Goal: Task Accomplishment & Management: Use online tool/utility

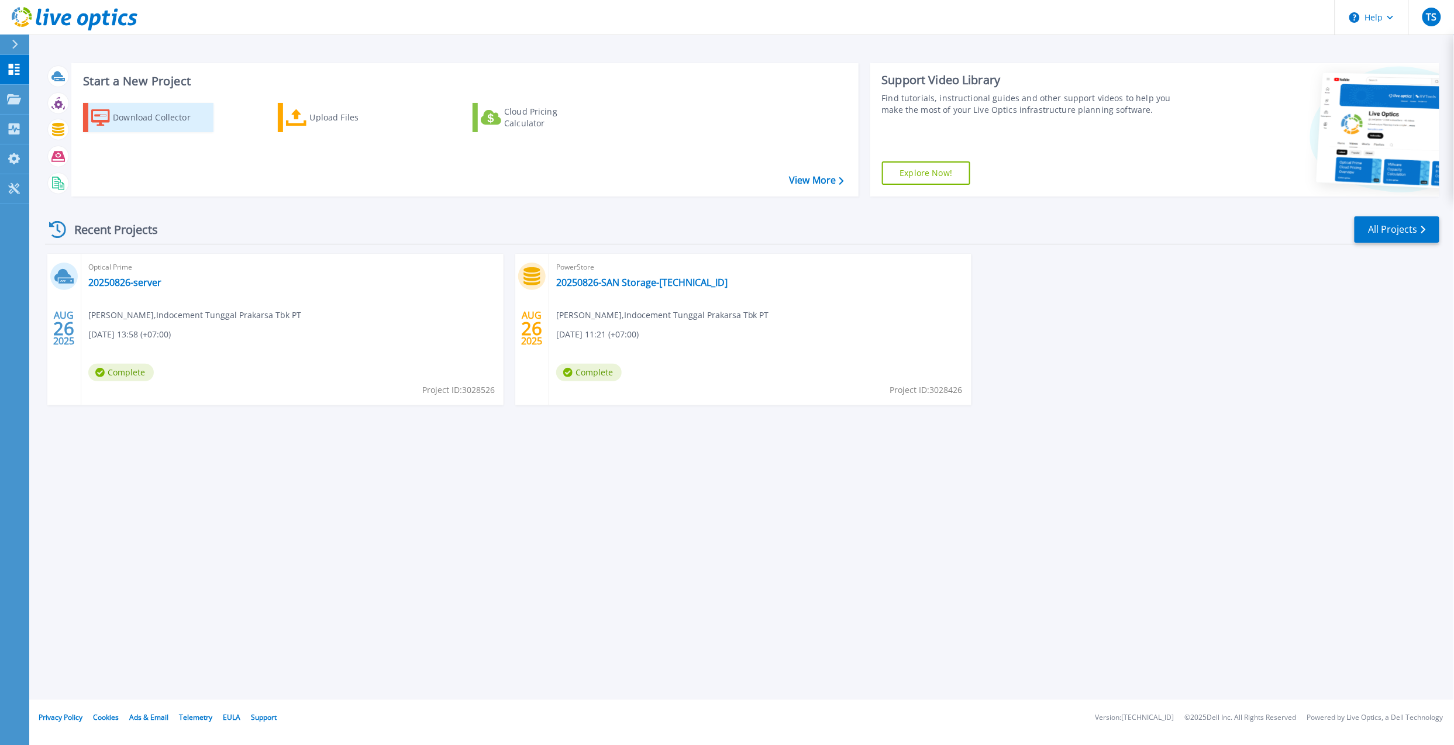
click at [148, 126] on div "Download Collector" at bounding box center [160, 117] width 94 height 23
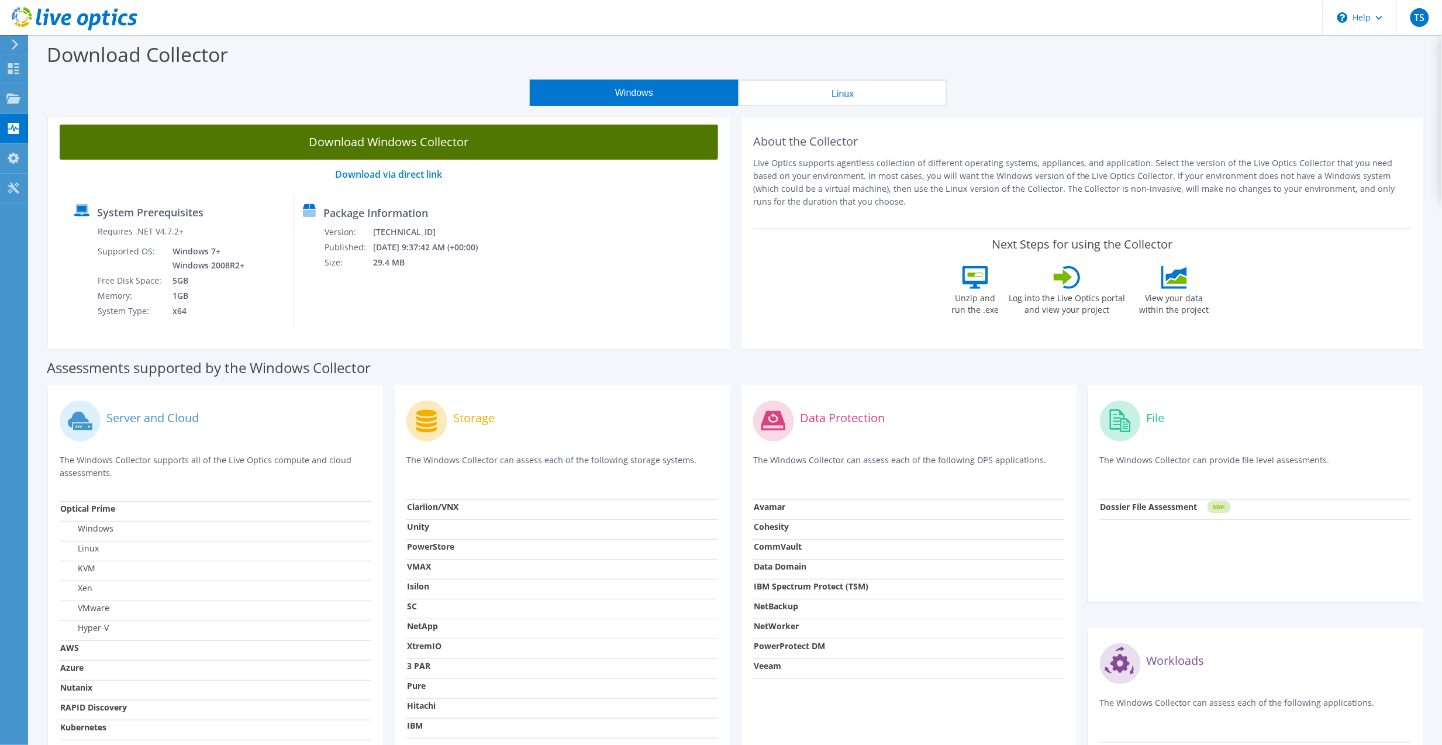
click at [442, 138] on link "Download Windows Collector" at bounding box center [389, 142] width 659 height 35
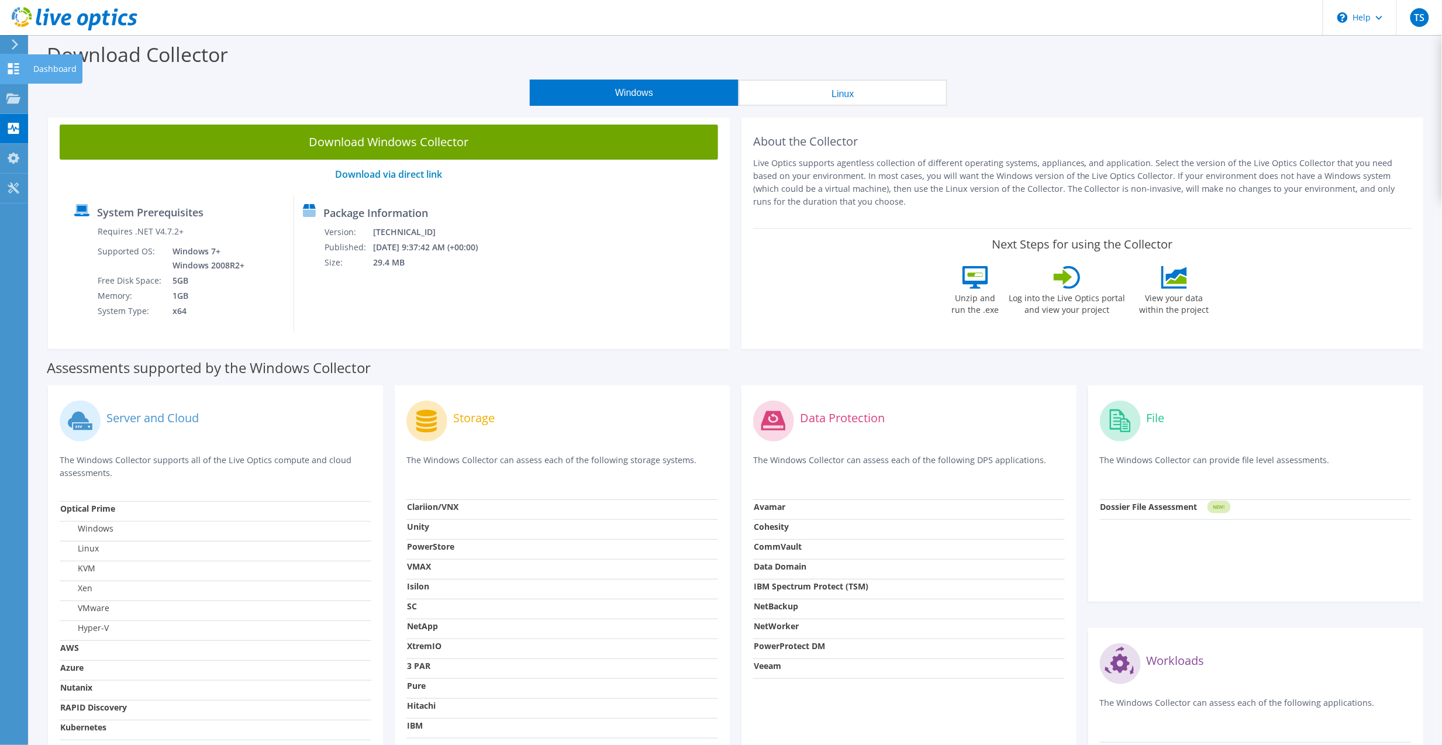
click at [15, 73] on use at bounding box center [13, 68] width 11 height 11
click at [34, 71] on div "Dashboard" at bounding box center [54, 68] width 55 height 29
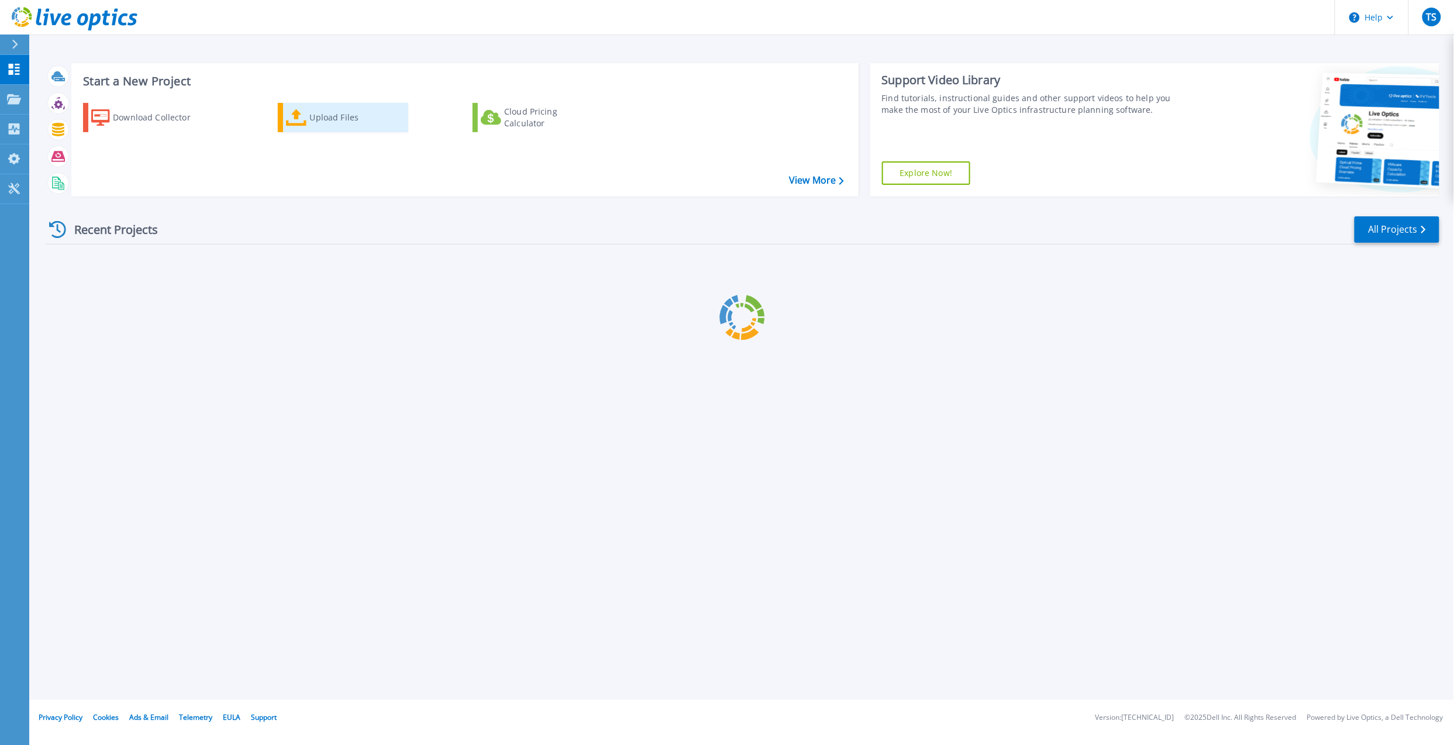
click at [314, 116] on div "Upload Files" at bounding box center [357, 117] width 94 height 23
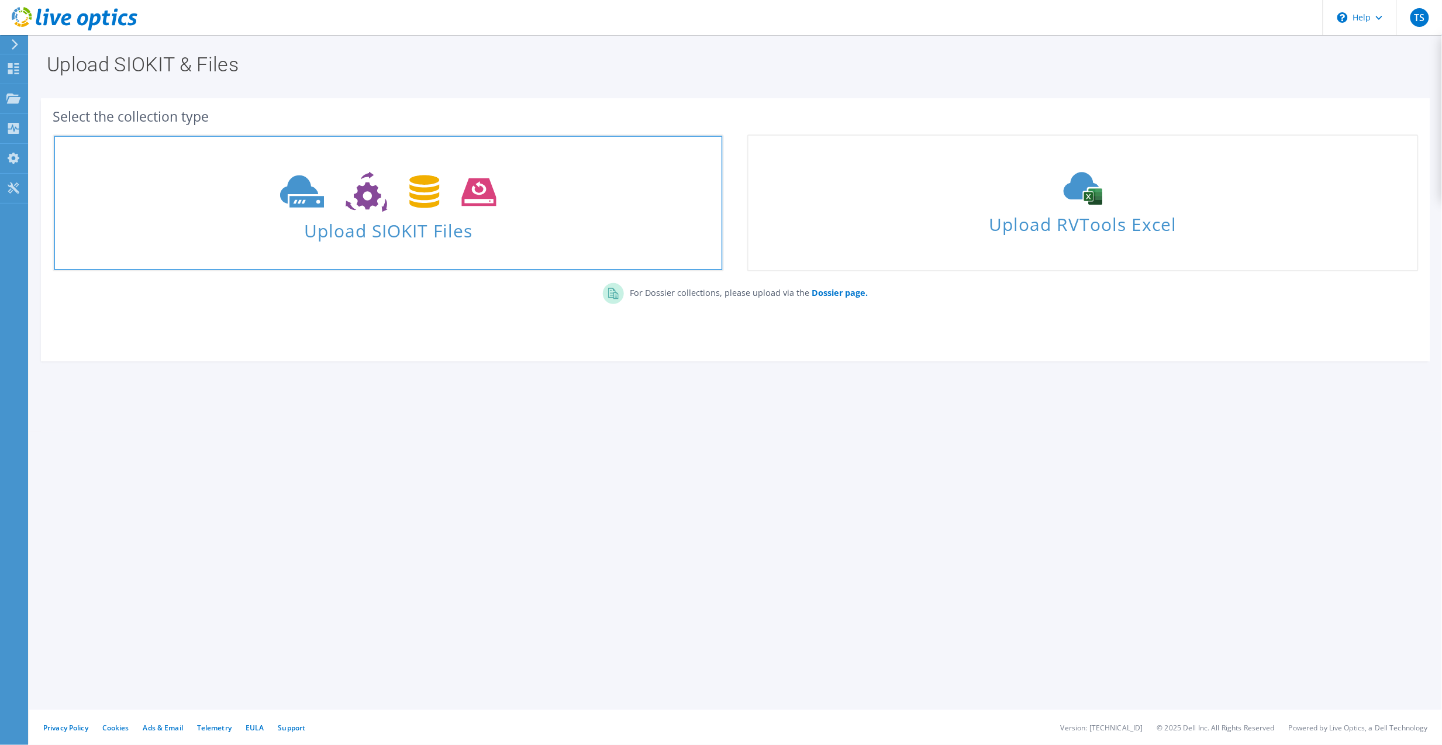
click at [462, 219] on span "Upload SIOKIT Files" at bounding box center [388, 227] width 669 height 25
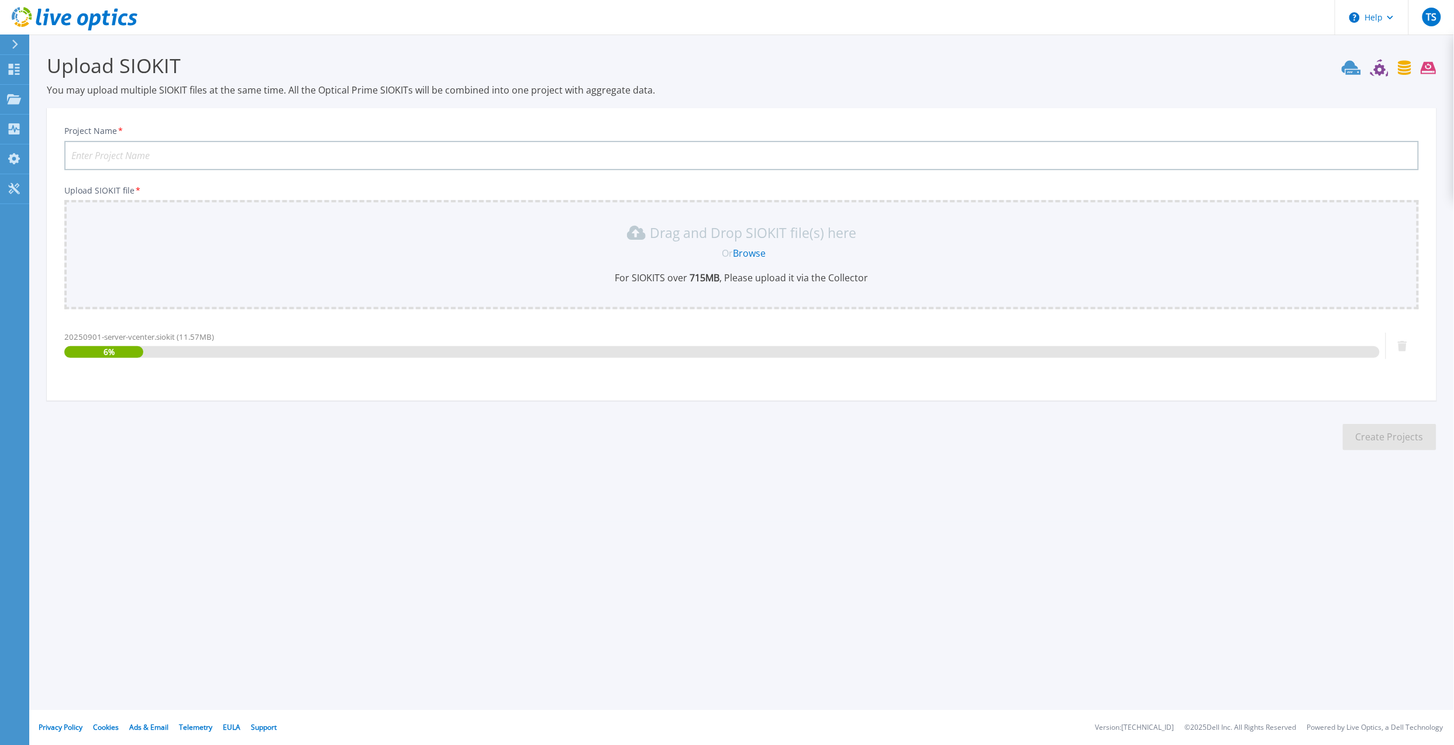
click at [202, 153] on input "Project Name *" at bounding box center [741, 155] width 1355 height 29
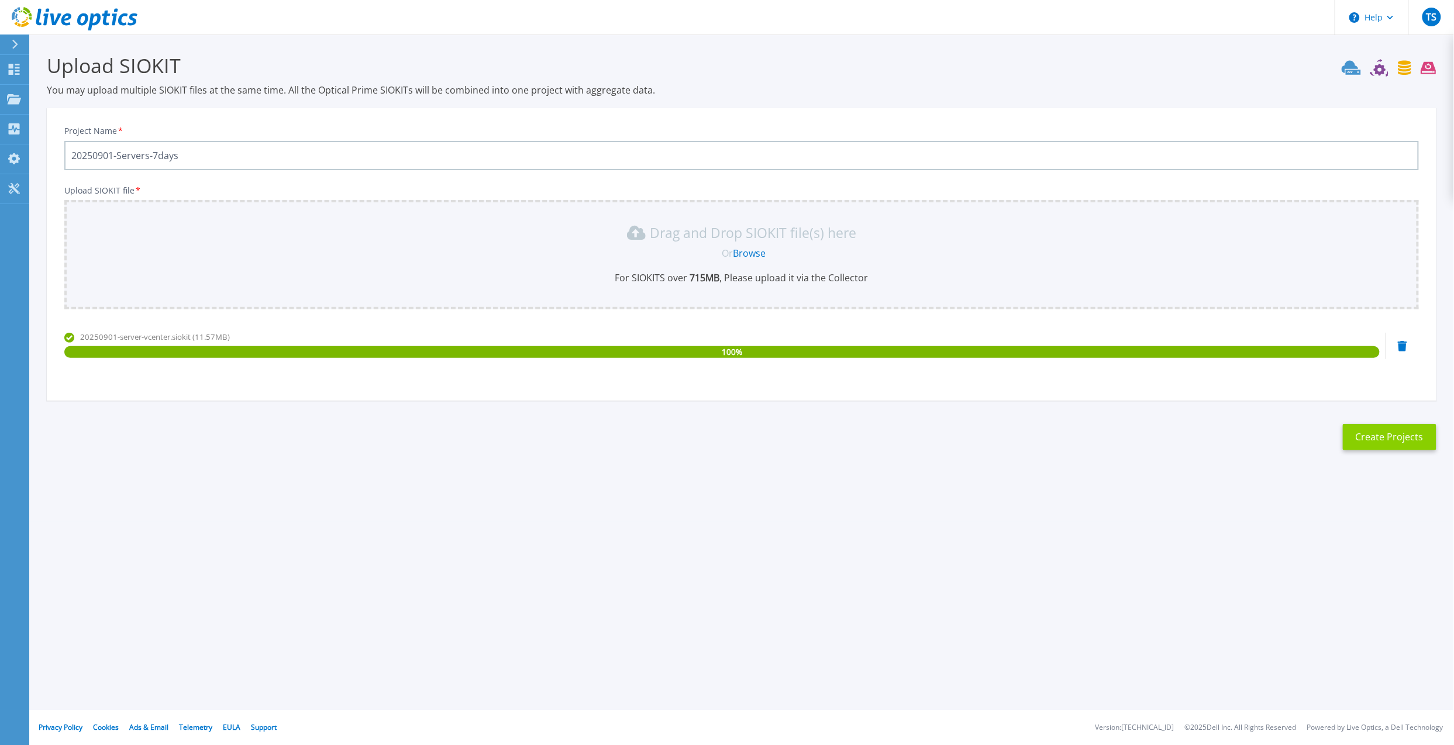
type input "20250901-Servers-7days"
click at [1426, 439] on button "Create Projects" at bounding box center [1390, 437] width 94 height 26
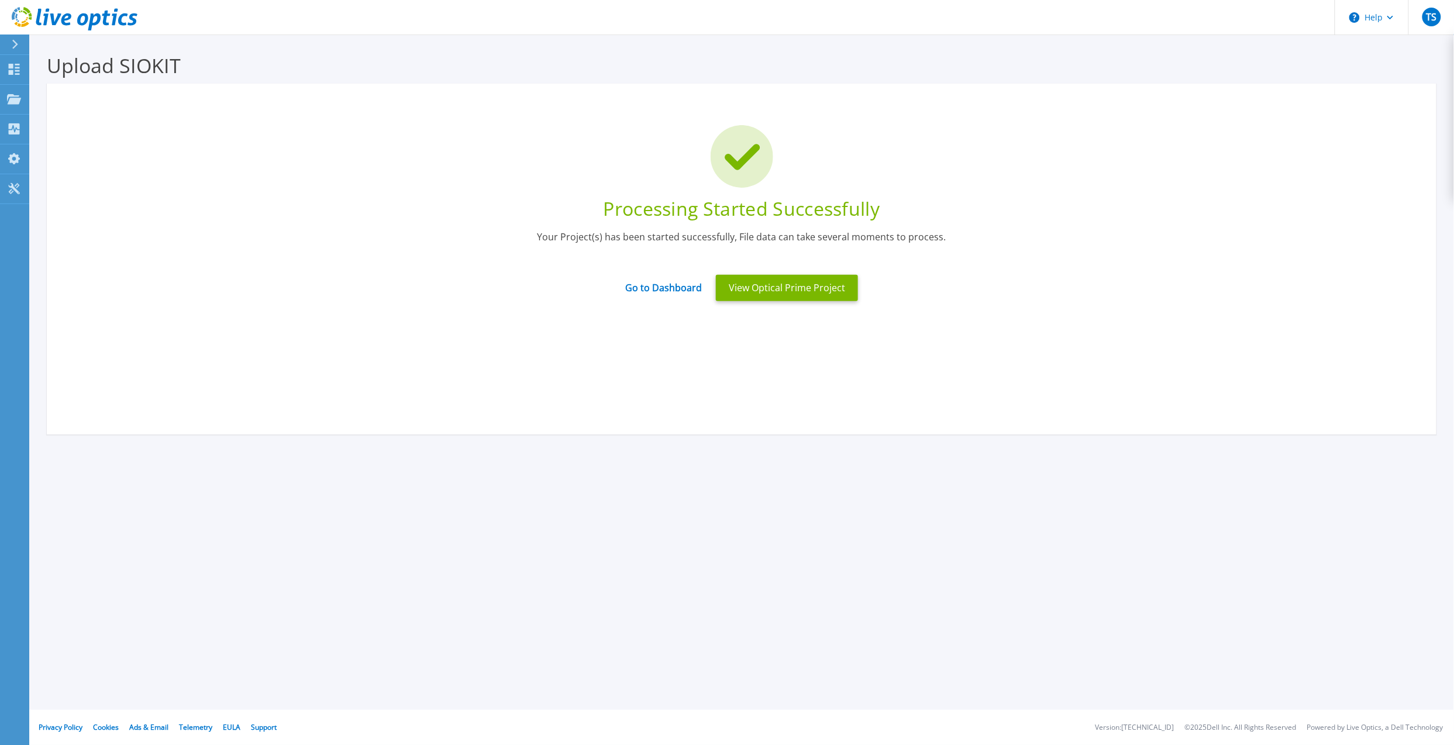
click at [725, 457] on section "Upload SIOKIT You may upload multiple SIOKIT files at the same time. All the Op…" at bounding box center [741, 273] width 1425 height 476
click at [664, 290] on link "Go to Dashboard" at bounding box center [663, 284] width 77 height 23
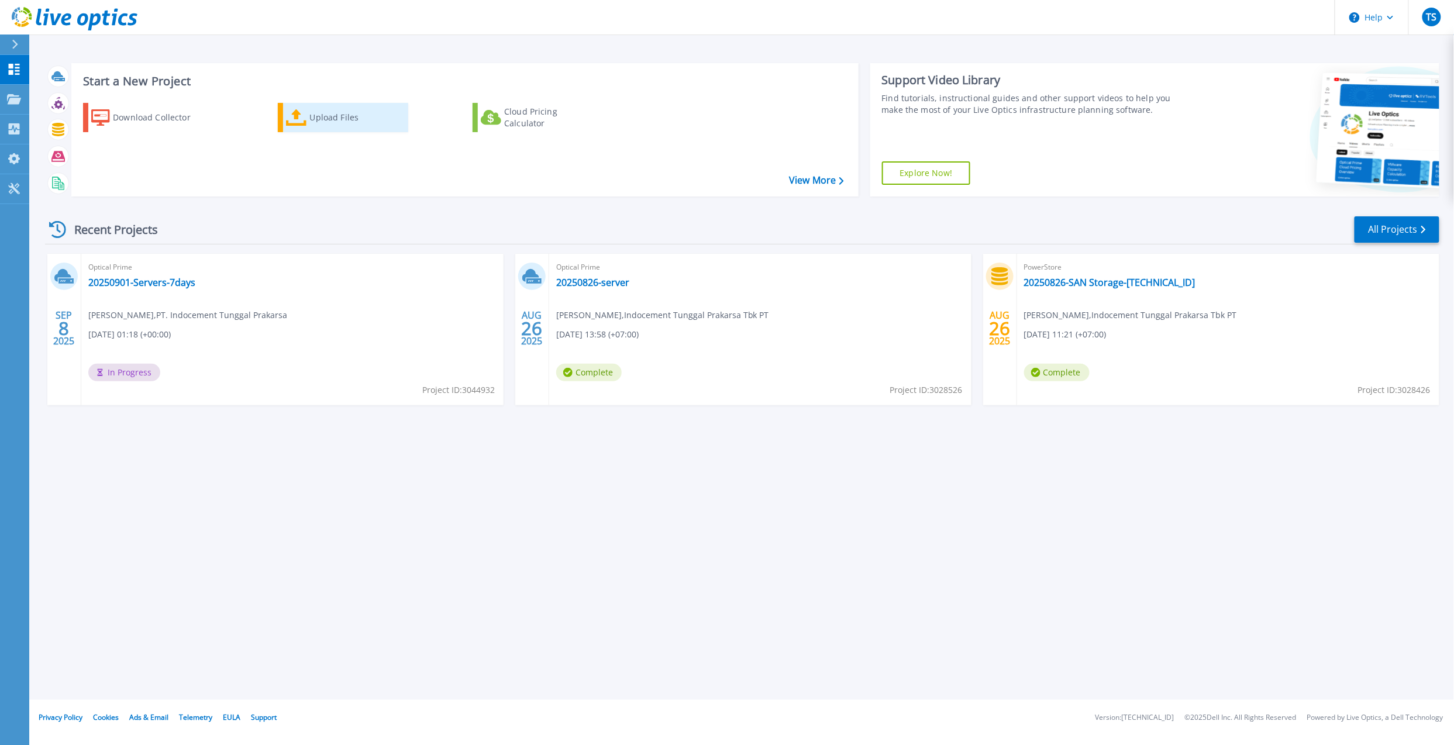
click at [317, 117] on div "Upload Files" at bounding box center [357, 117] width 94 height 23
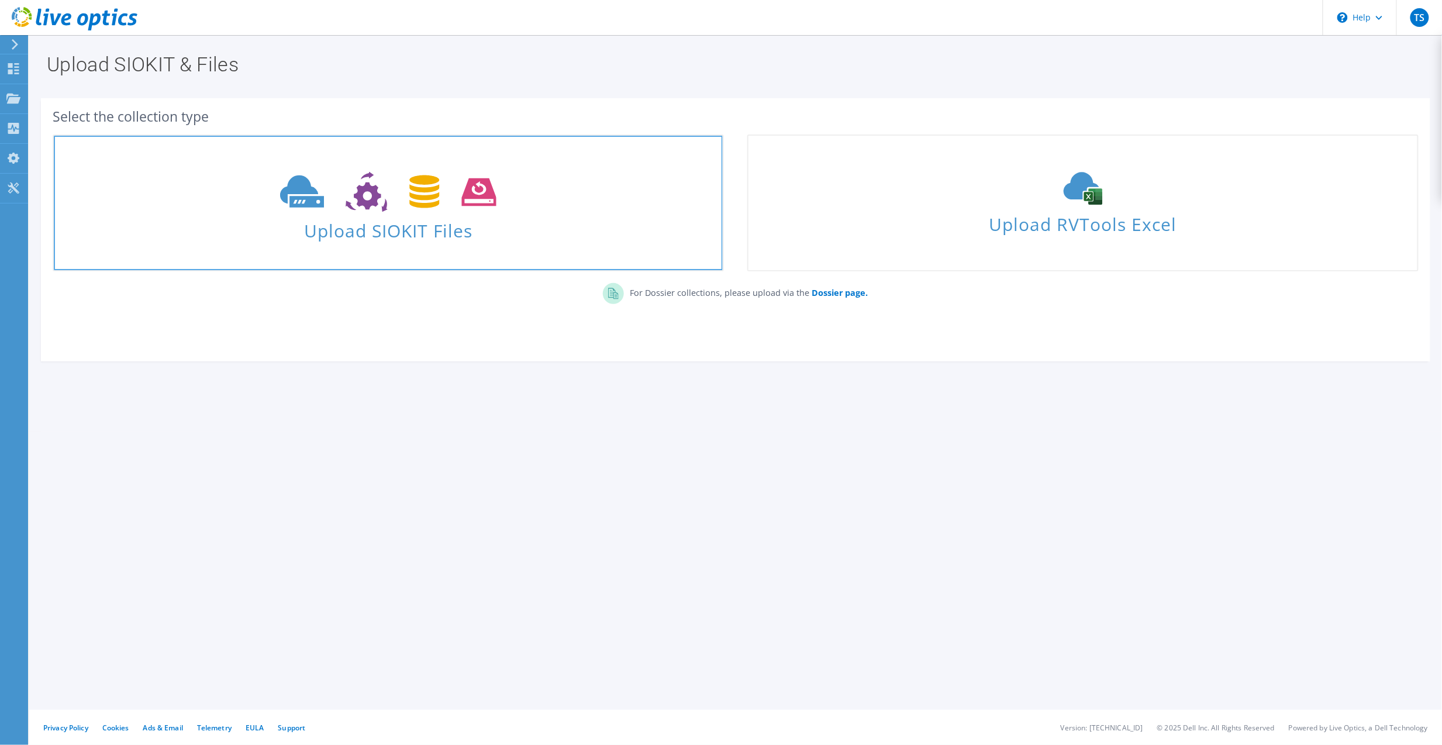
click at [440, 178] on icon at bounding box center [388, 192] width 216 height 40
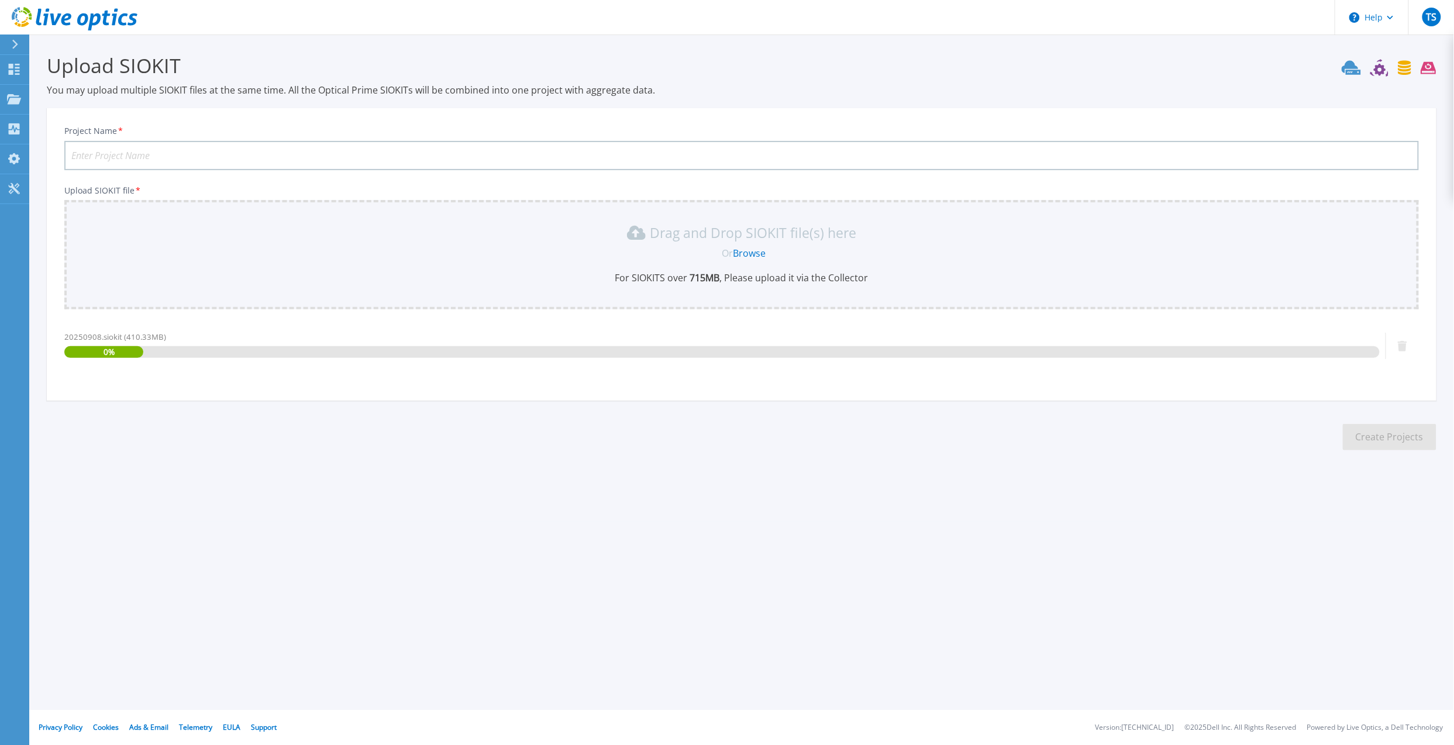
click at [148, 141] on input "Project Name *" at bounding box center [741, 155] width 1355 height 29
type input "20250908-powerstore"
